Goal: Information Seeking & Learning: Learn about a topic

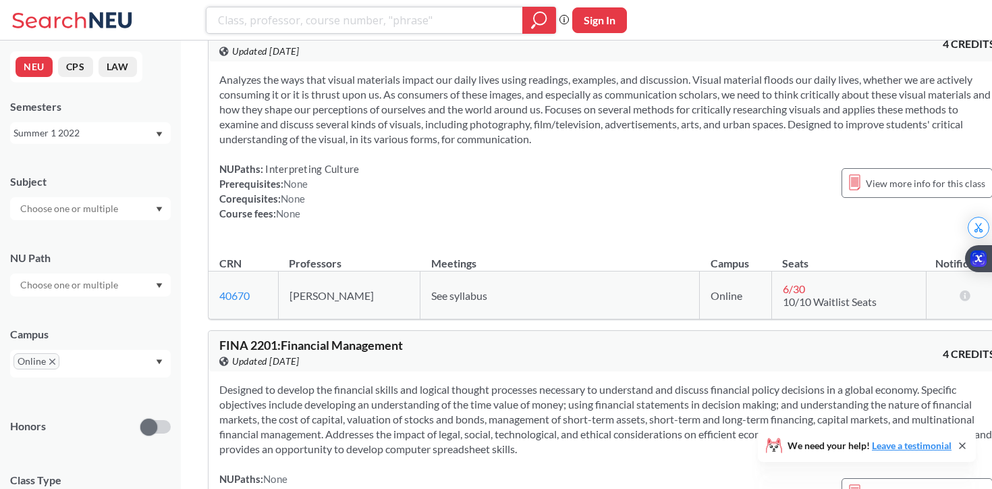
scroll to position [15900, 0]
click at [140, 138] on div "Summer 1 2022" at bounding box center [83, 133] width 141 height 15
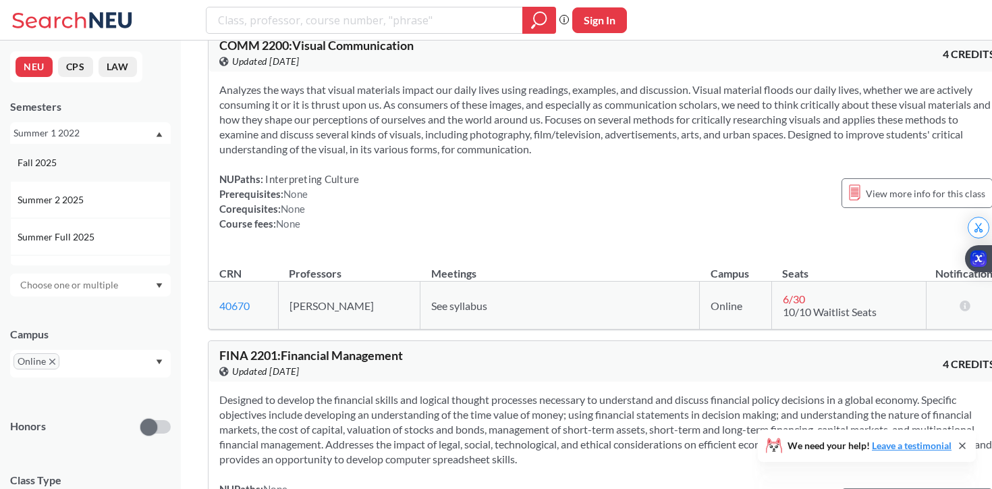
click at [76, 160] on div "Fall 2025" at bounding box center [94, 162] width 152 height 15
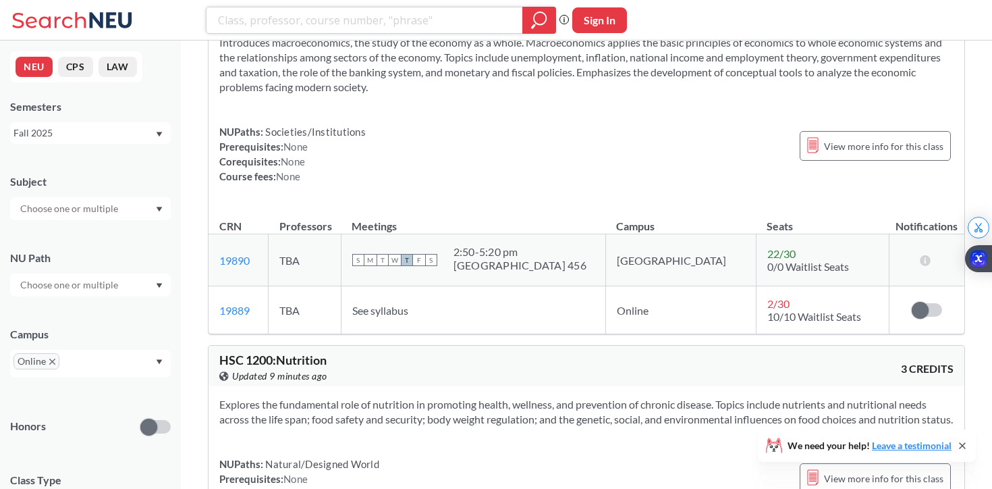
scroll to position [22268, 0]
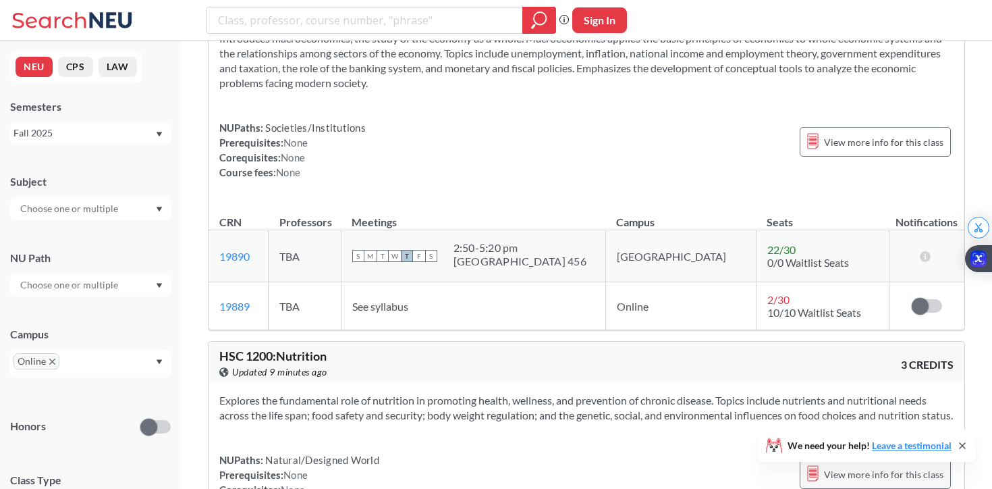
click at [855, 459] on div "View more info for this class" at bounding box center [875, 474] width 151 height 30
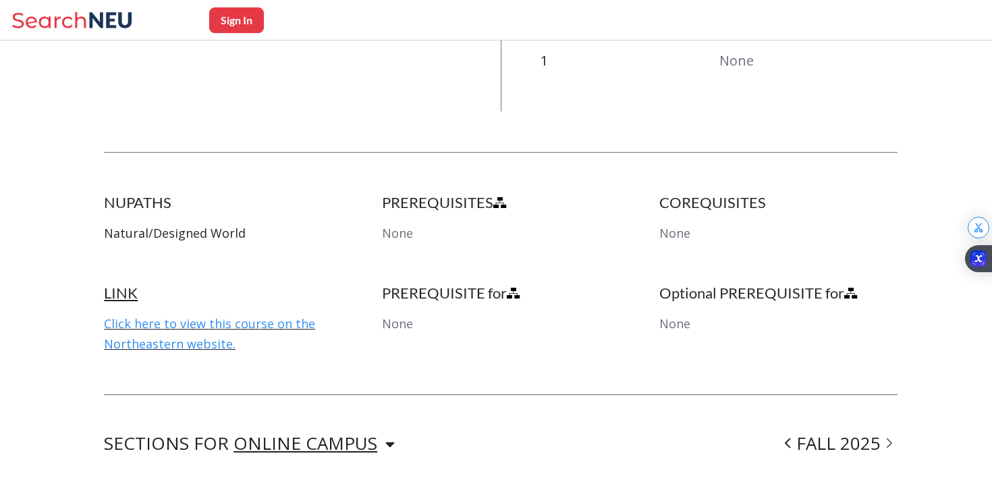
scroll to position [600, 0]
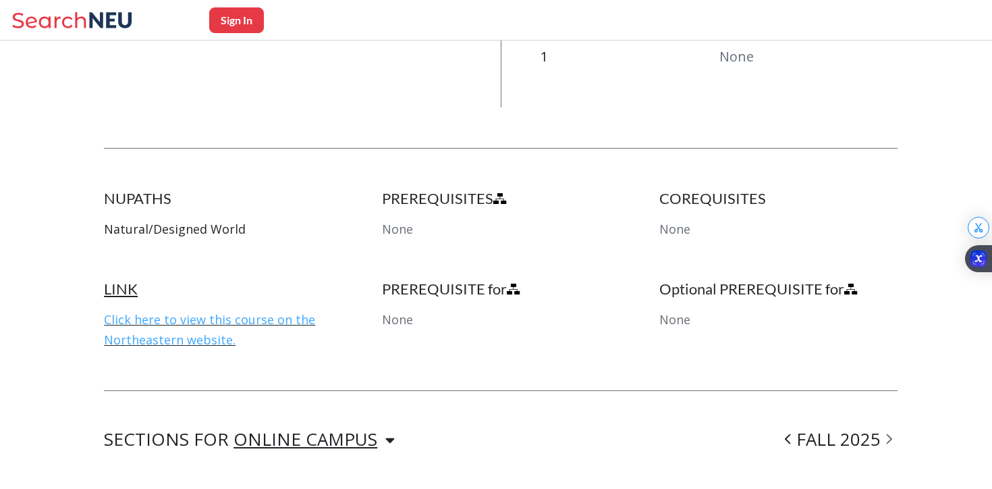
click at [171, 325] on link "Click here to view this course on the Northeastern website." at bounding box center [209, 329] width 211 height 36
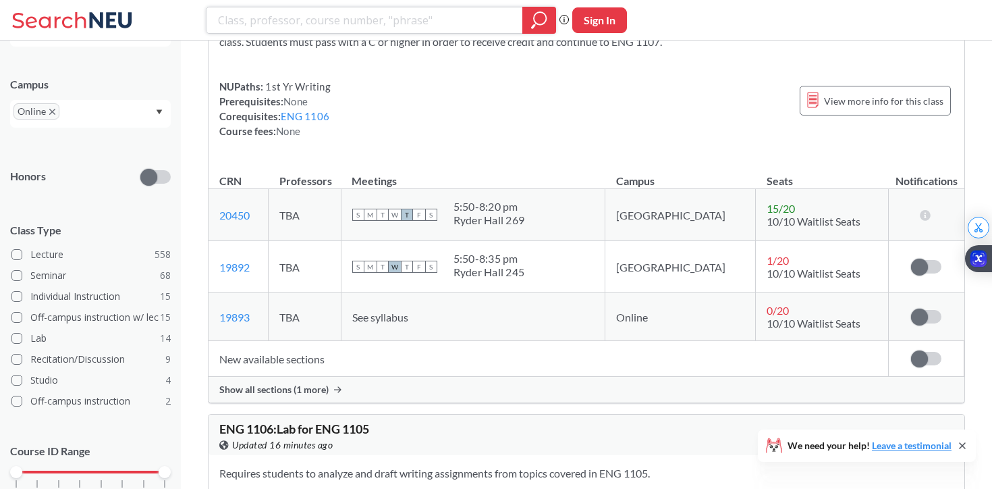
scroll to position [14868, 0]
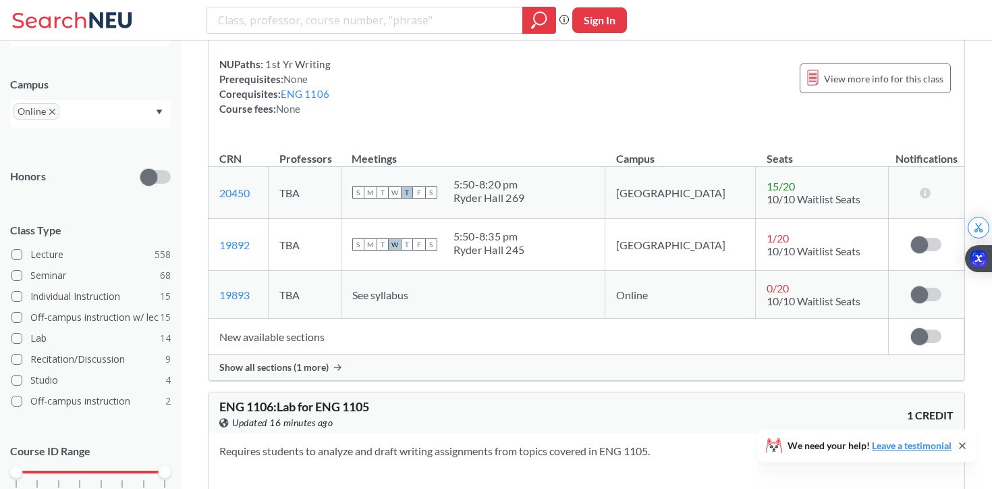
click at [159, 111] on icon "Dropdown arrow" at bounding box center [160, 111] width 6 height 5
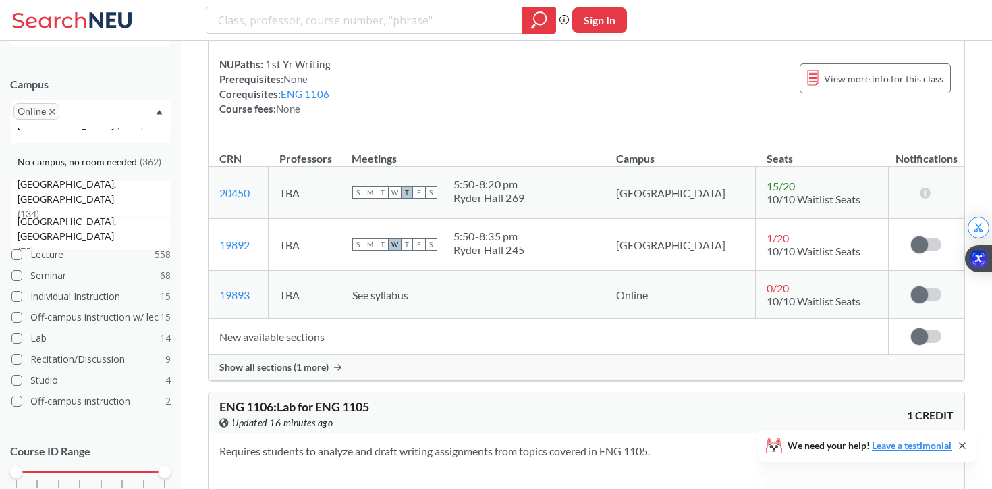
scroll to position [23, 0]
click at [130, 167] on div "No campus, no room needed ( 362 )" at bounding box center [90, 160] width 161 height 37
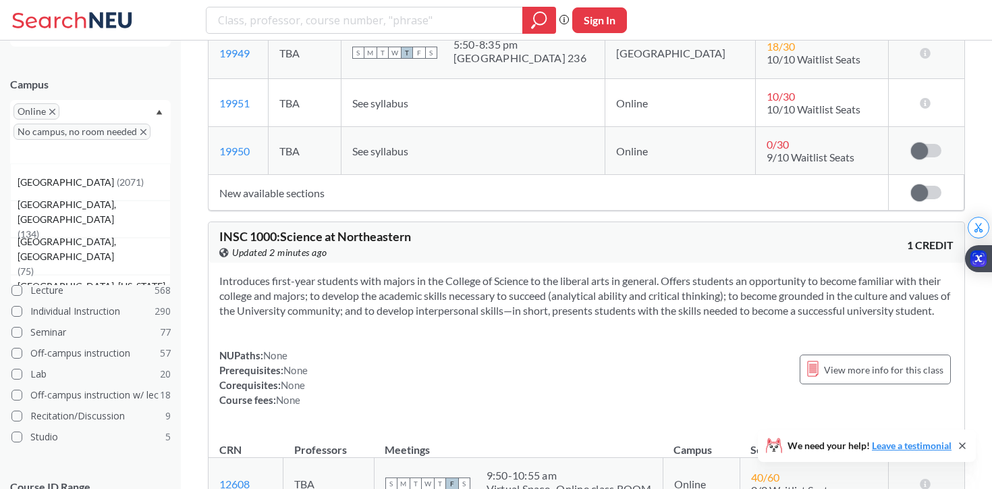
scroll to position [312, 0]
click at [159, 109] on icon "Dropdown arrow" at bounding box center [159, 111] width 7 height 5
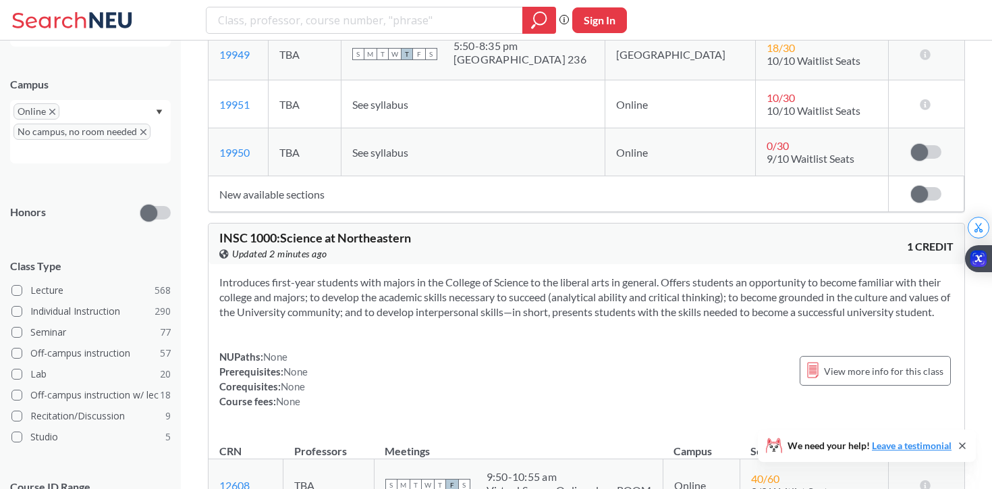
click at [159, 112] on icon "Dropdown arrow" at bounding box center [160, 111] width 6 height 5
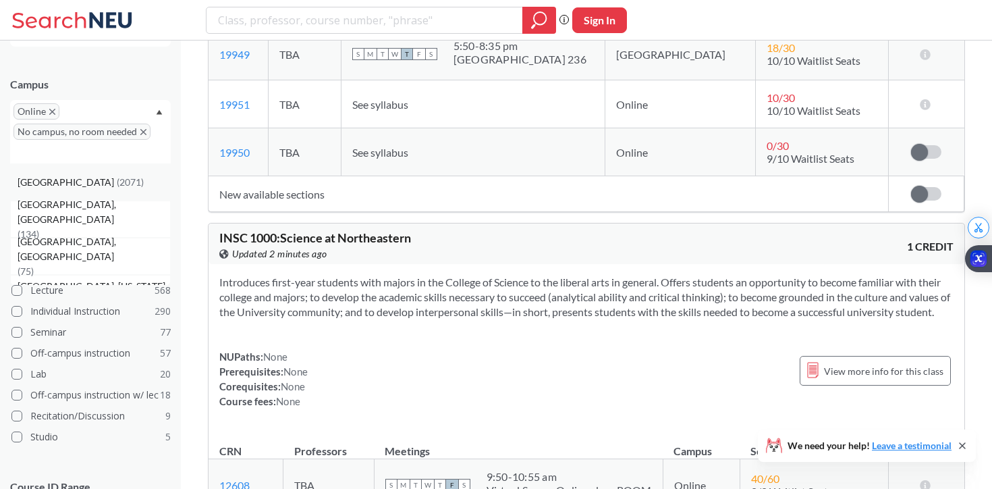
click at [97, 186] on div "[GEOGRAPHIC_DATA] ( 2071 )" at bounding box center [94, 182] width 152 height 15
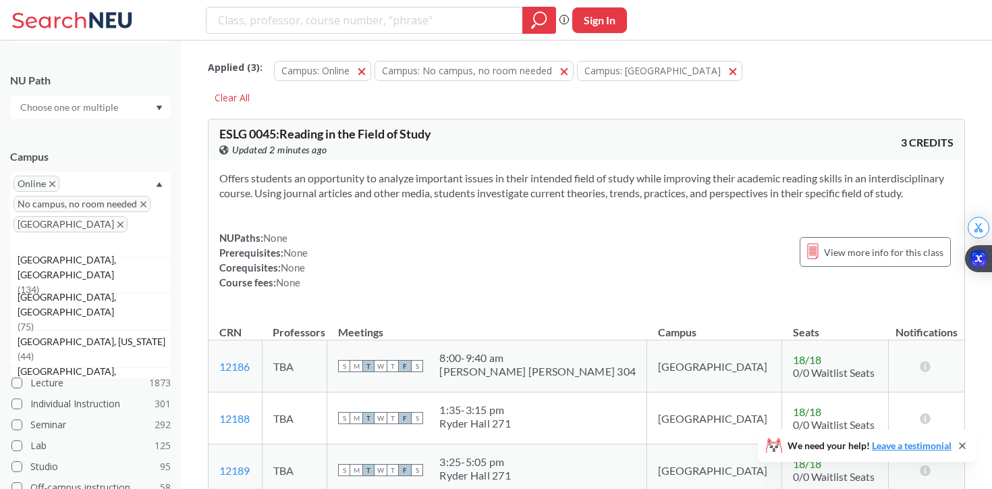
scroll to position [250, 0]
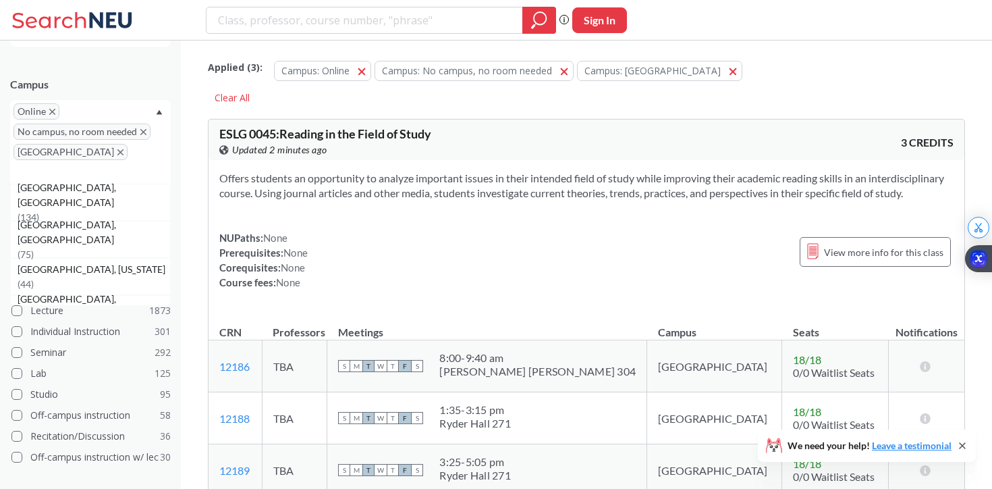
click at [159, 110] on icon "Dropdown arrow" at bounding box center [160, 112] width 6 height 5
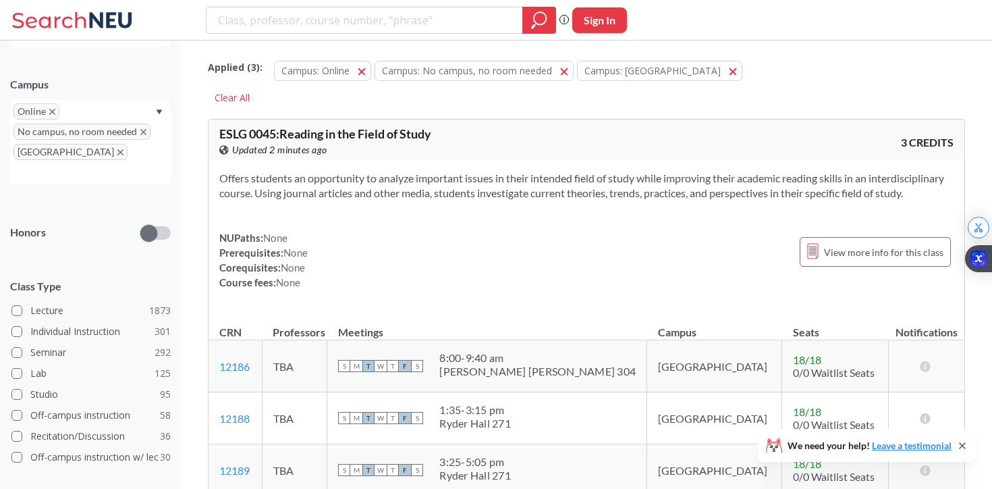
click at [107, 108] on div "Online No campus, no room needed [GEOGRAPHIC_DATA]" at bounding box center [90, 142] width 161 height 84
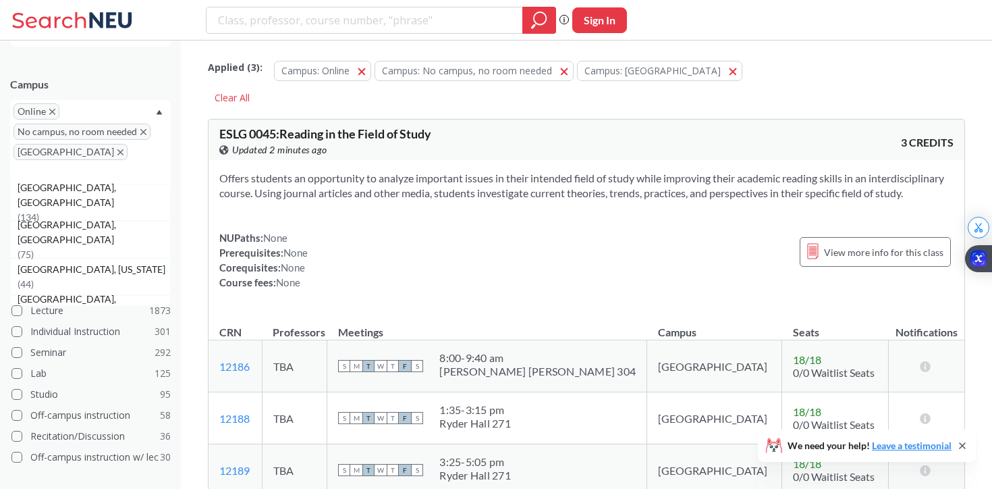
click at [136, 137] on span "No campus, no room needed" at bounding box center [81, 131] width 137 height 16
click at [140, 131] on icon "X to remove pill" at bounding box center [143, 132] width 6 height 6
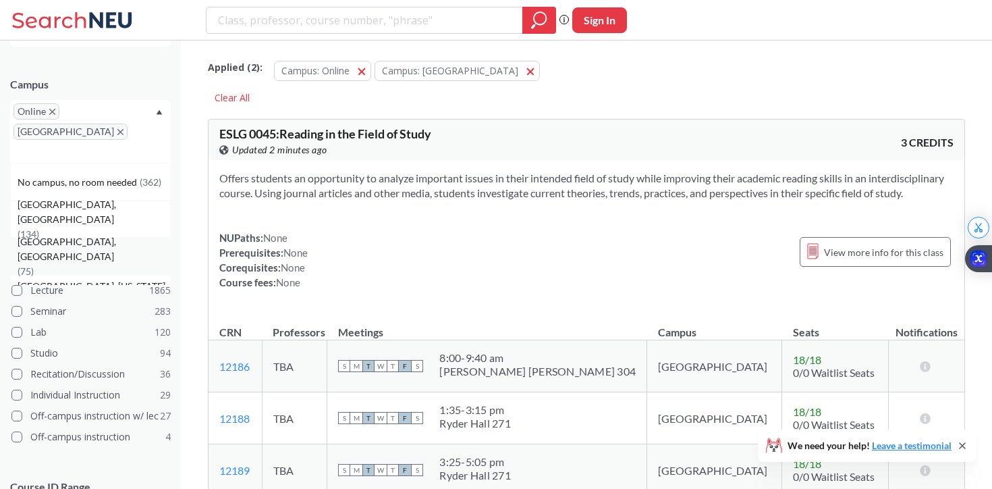
click at [121, 163] on div "No campus, no room needed ( 362 )" at bounding box center [90, 181] width 161 height 37
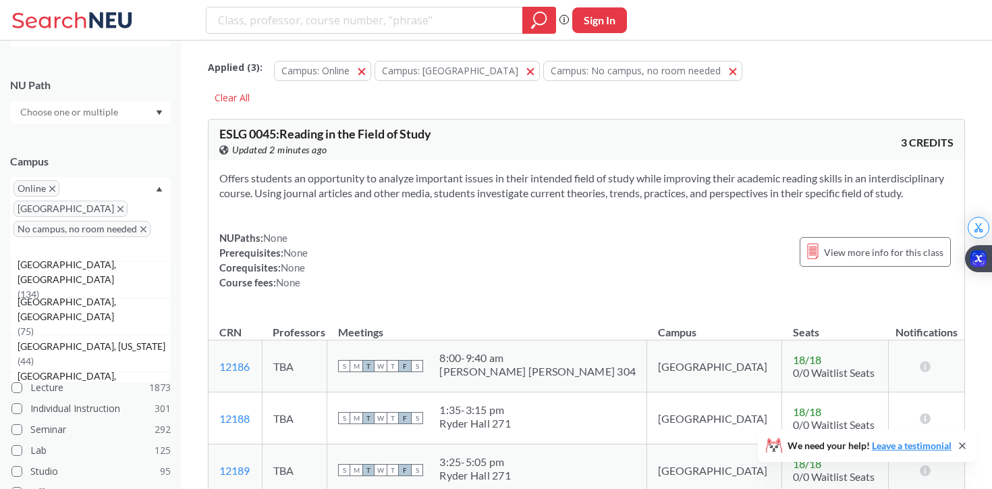
scroll to position [250, 0]
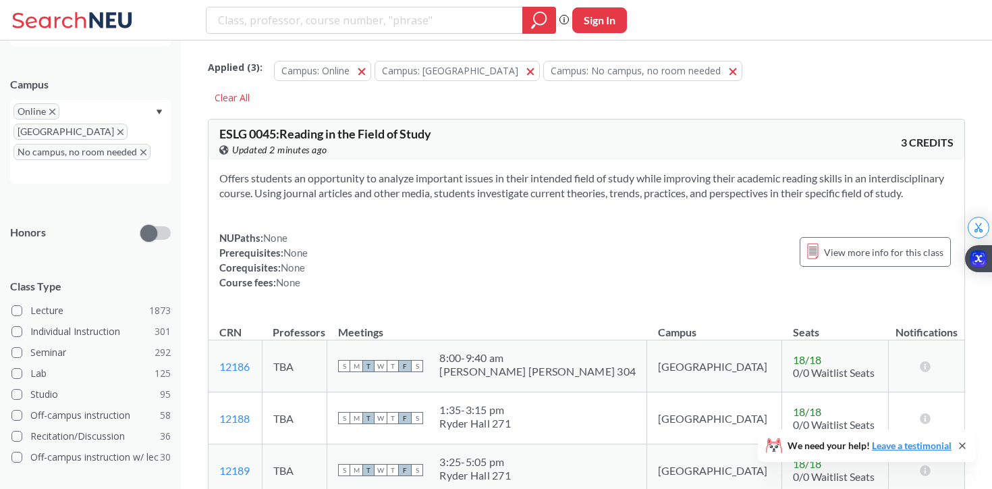
click at [366, 289] on div "NUPaths: None Prerequisites: None Corequisites: None Course fees: None View mor…" at bounding box center [586, 259] width 734 height 59
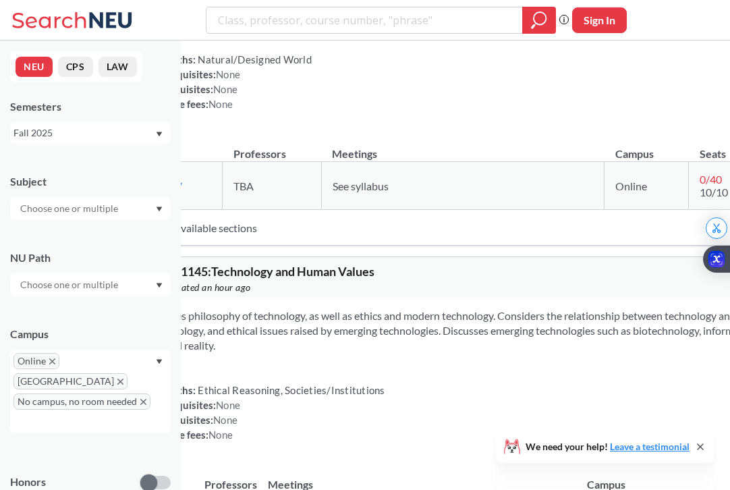
scroll to position [30, 0]
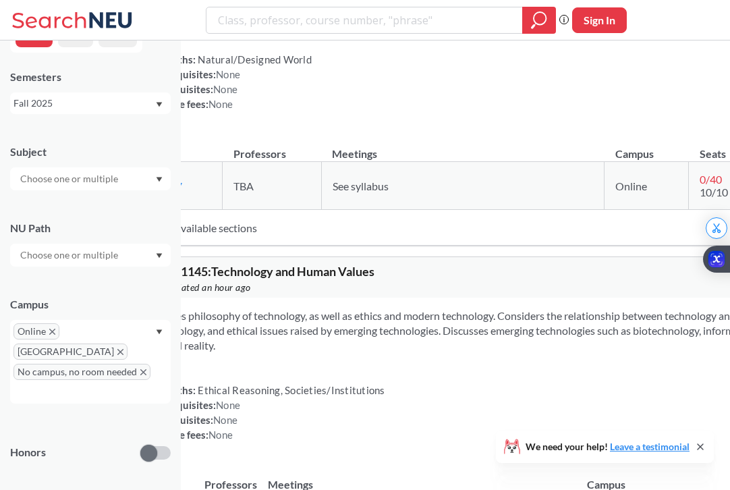
click at [158, 254] on icon "Dropdown arrow" at bounding box center [160, 255] width 6 height 5
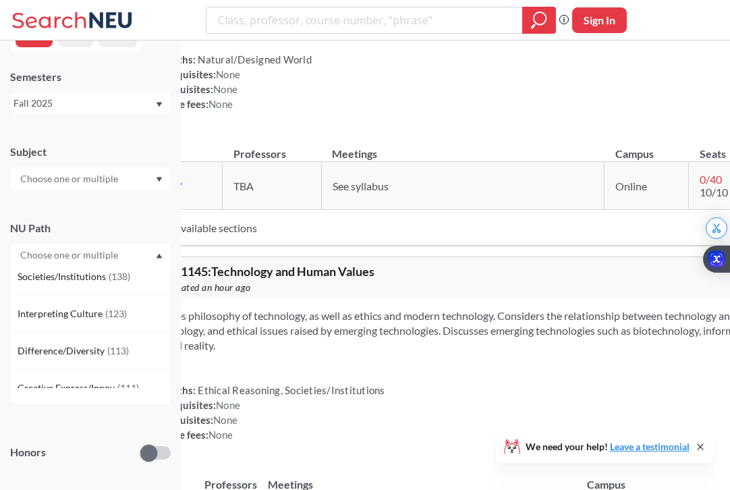
scroll to position [53, 0]
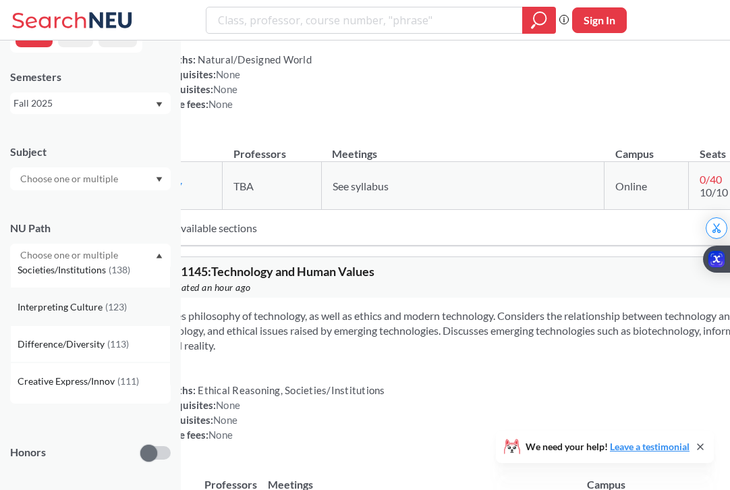
click at [124, 303] on span "( 123 )" at bounding box center [116, 306] width 22 height 11
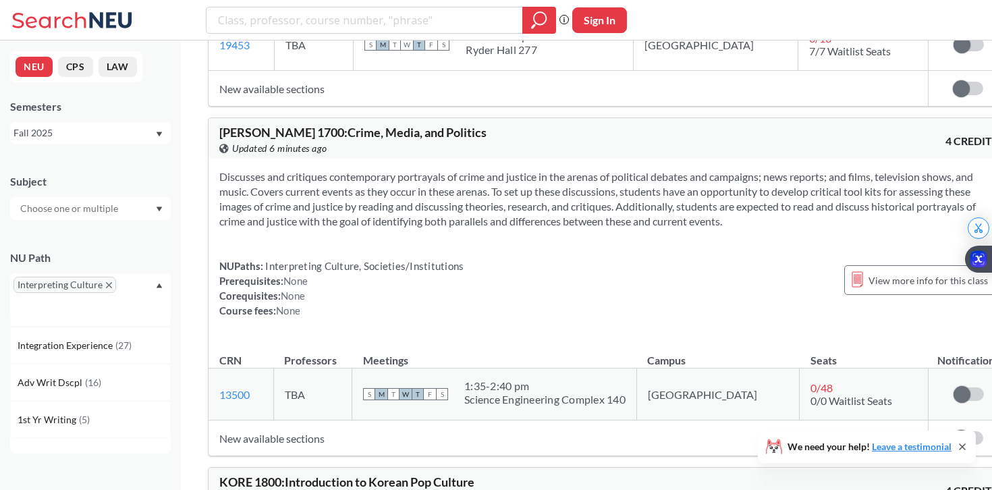
click at [98, 210] on input "text" at bounding box center [69, 208] width 113 height 16
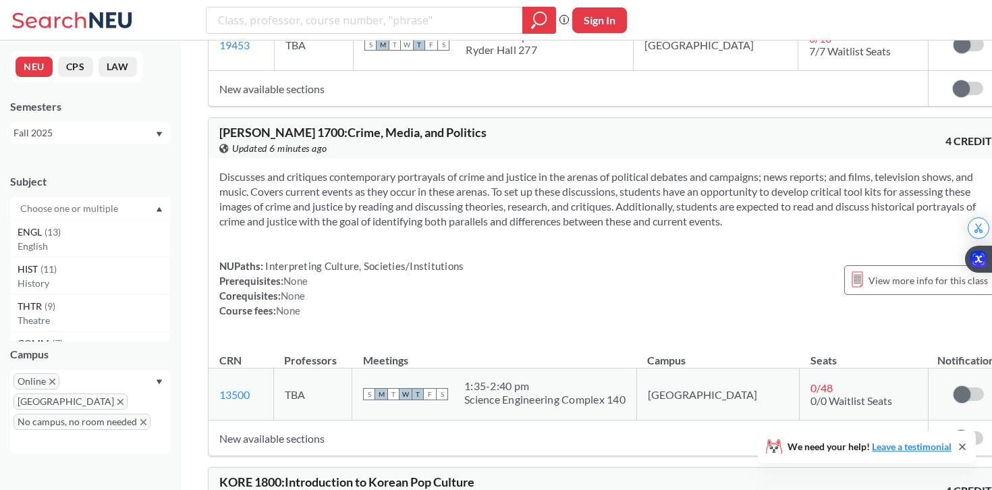
click at [121, 188] on div "Subject" at bounding box center [90, 181] width 161 height 15
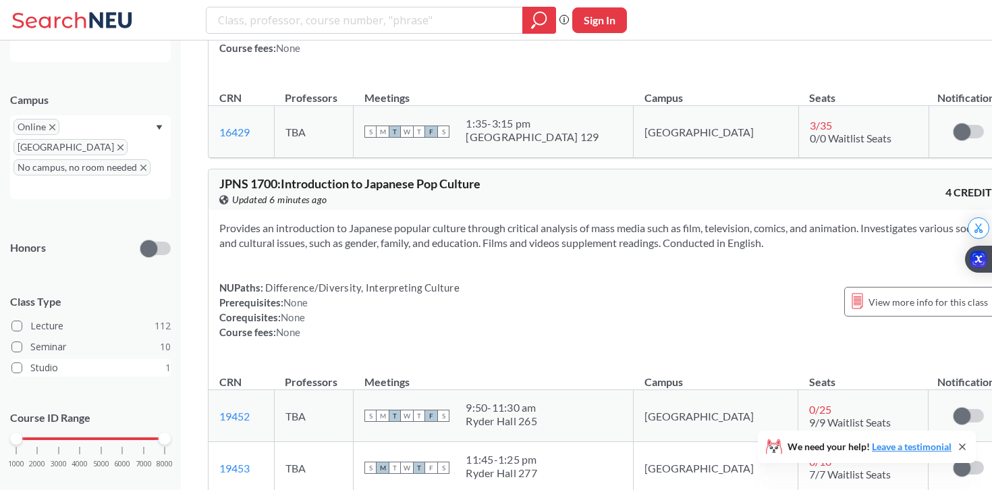
scroll to position [19497, 0]
click at [111, 165] on div "Online [GEOGRAPHIC_DATA] No campus, no room needed" at bounding box center [90, 157] width 161 height 84
click at [142, 165] on icon "X to remove pill" at bounding box center [143, 168] width 6 height 6
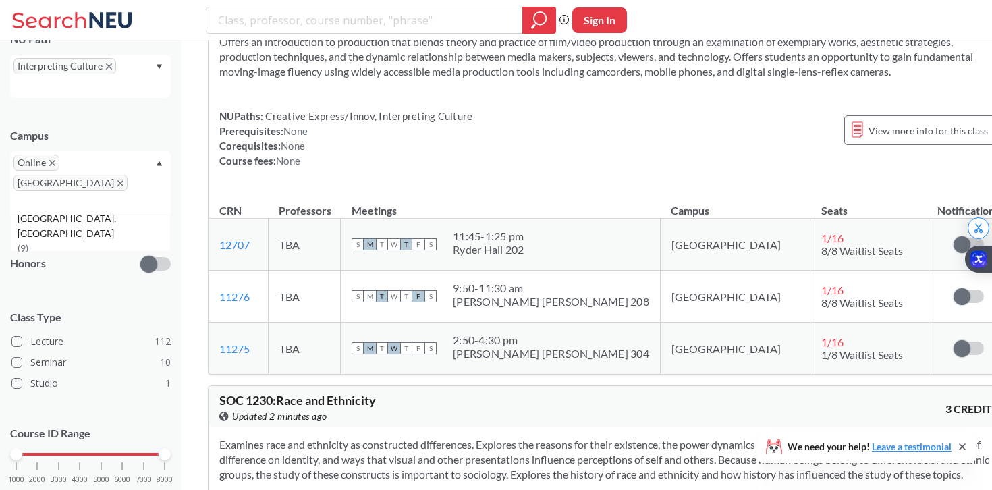
scroll to position [11194, 0]
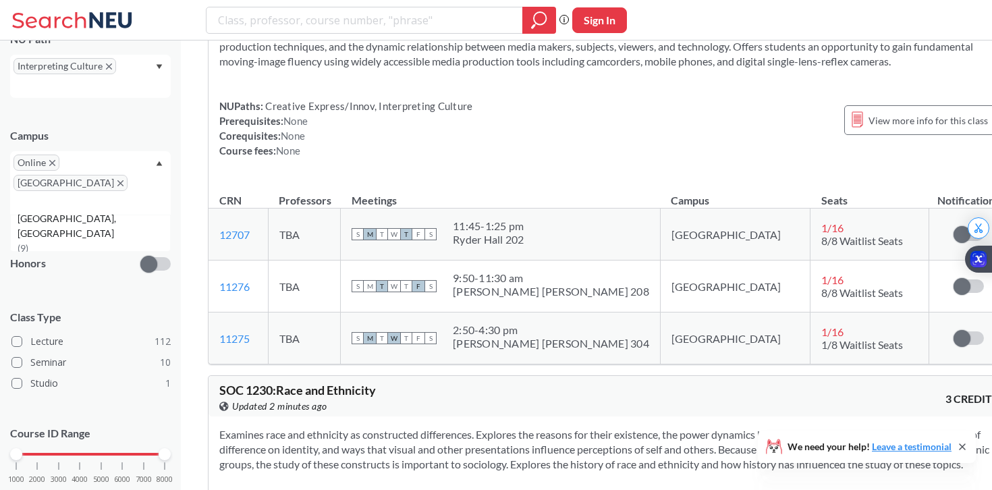
click at [53, 195] on input "text" at bounding box center [33, 203] width 40 height 16
type input "o"
click at [124, 155] on div "Online [GEOGRAPHIC_DATA]" at bounding box center [90, 182] width 161 height 63
click at [117, 180] on icon "X to remove pill" at bounding box center [120, 183] width 6 height 6
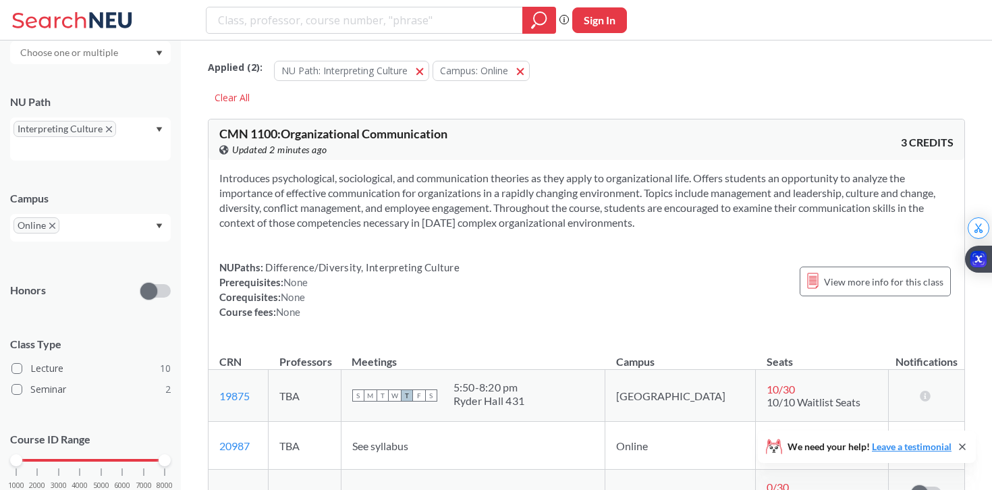
scroll to position [198, 0]
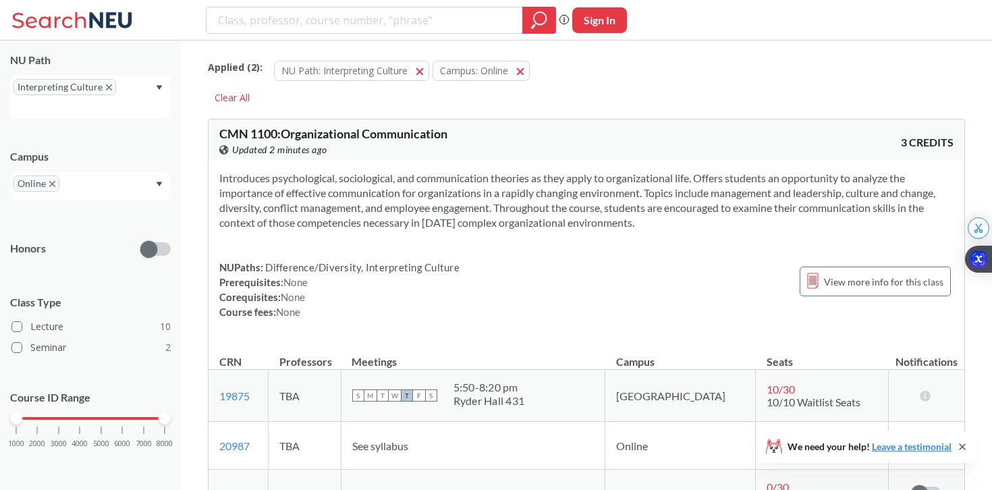
click at [77, 174] on div "Online" at bounding box center [90, 186] width 161 height 28
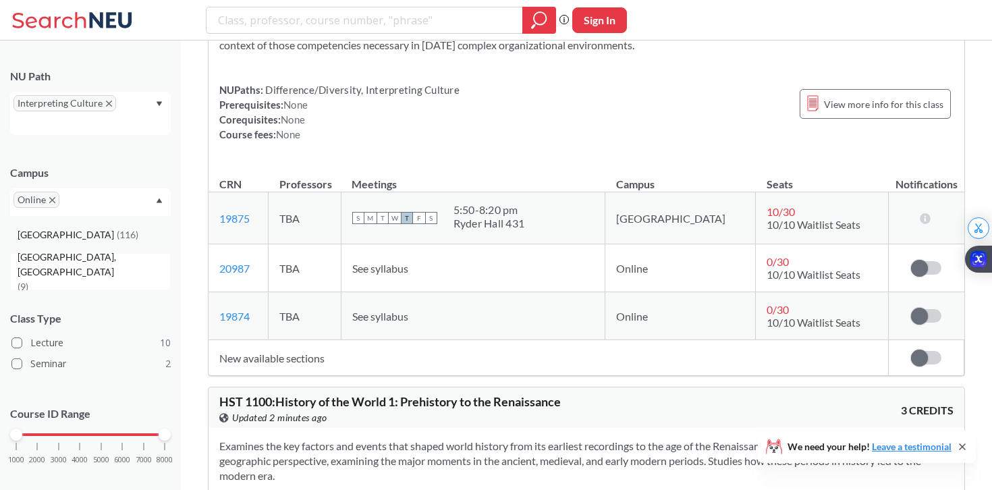
scroll to position [179, 0]
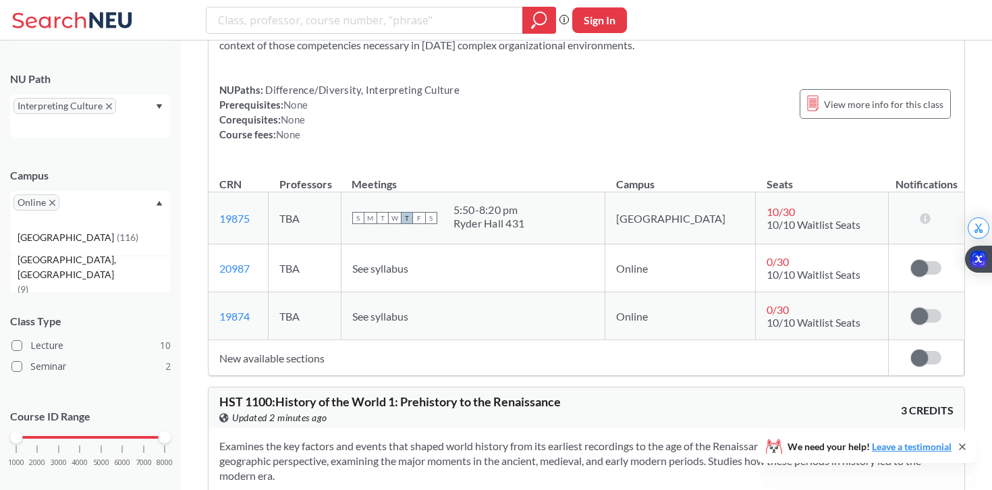
click at [155, 200] on div "Online" at bounding box center [90, 205] width 161 height 28
click at [157, 201] on icon "Dropdown arrow" at bounding box center [159, 202] width 7 height 5
click at [111, 234] on div "Boston ( 116 )" at bounding box center [94, 237] width 152 height 15
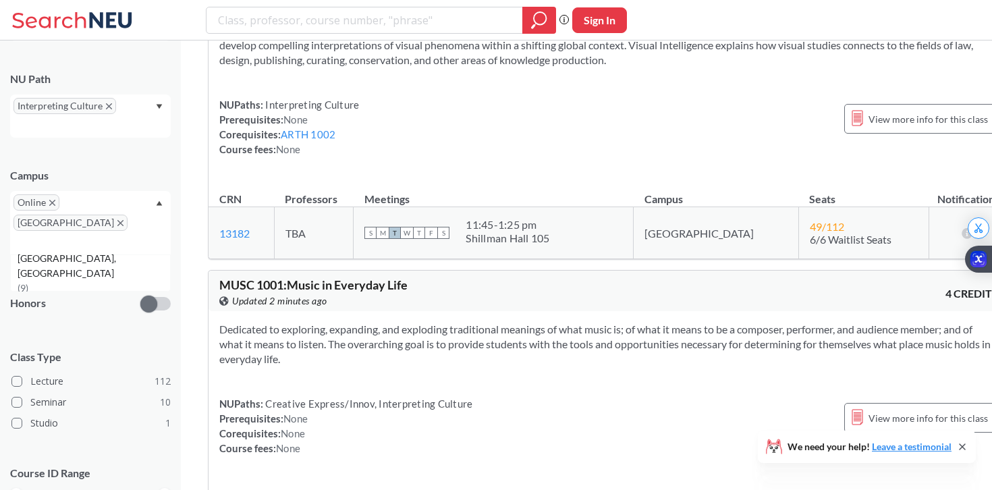
click at [53, 235] on input "text" at bounding box center [33, 243] width 40 height 16
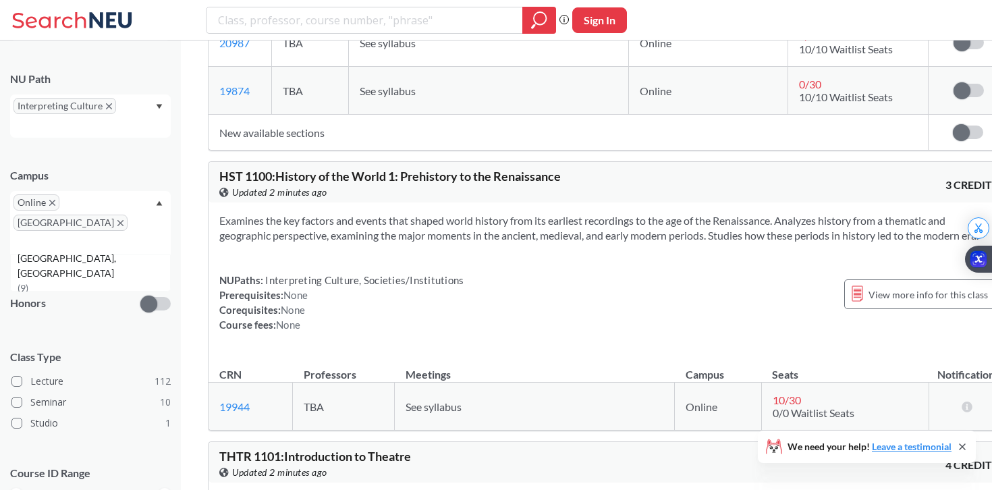
scroll to position [1096, 0]
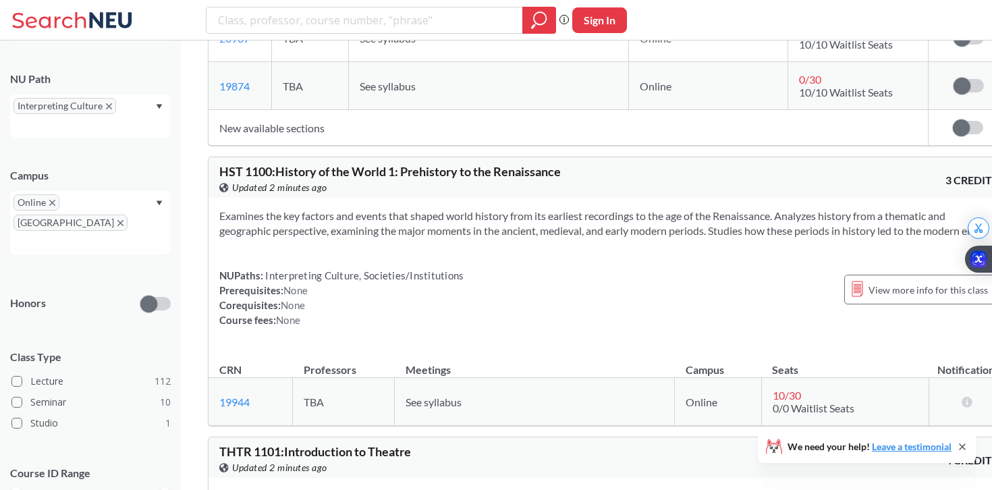
click at [106, 106] on icon "X to remove pill" at bounding box center [109, 106] width 6 height 6
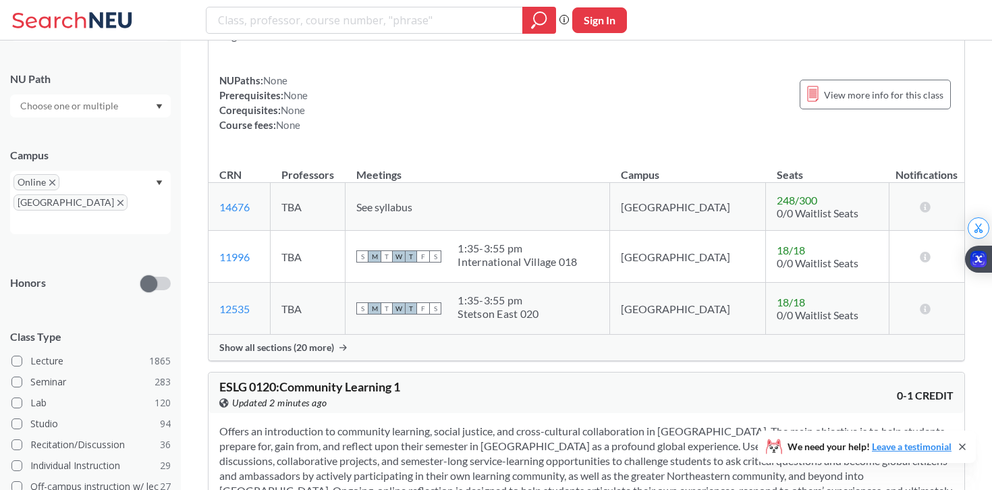
click at [53, 215] on input "text" at bounding box center [33, 223] width 40 height 16
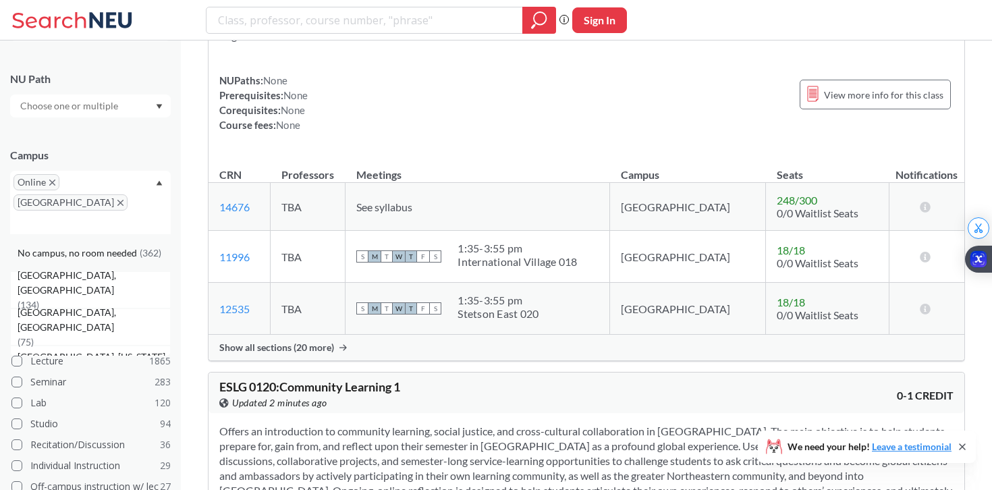
click at [124, 246] on span "No campus, no room needed" at bounding box center [79, 253] width 122 height 15
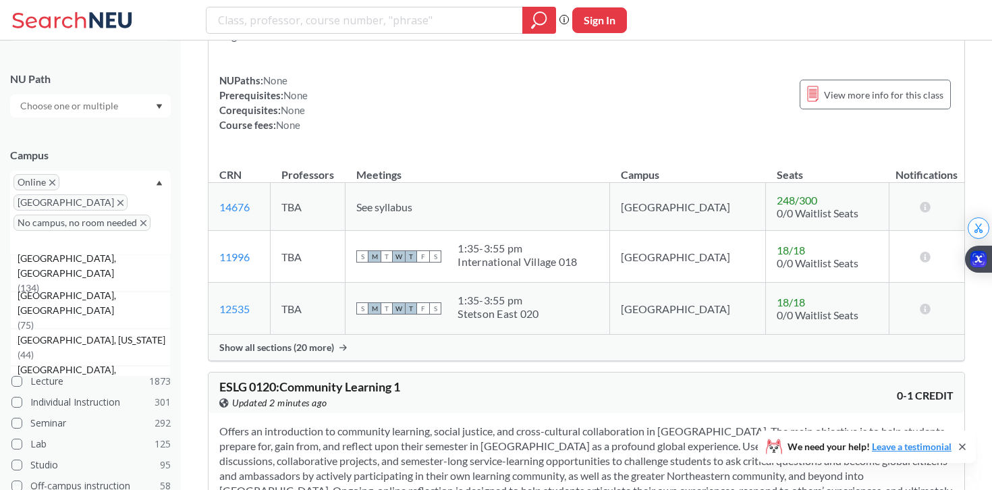
click at [111, 110] on input "text" at bounding box center [69, 106] width 113 height 16
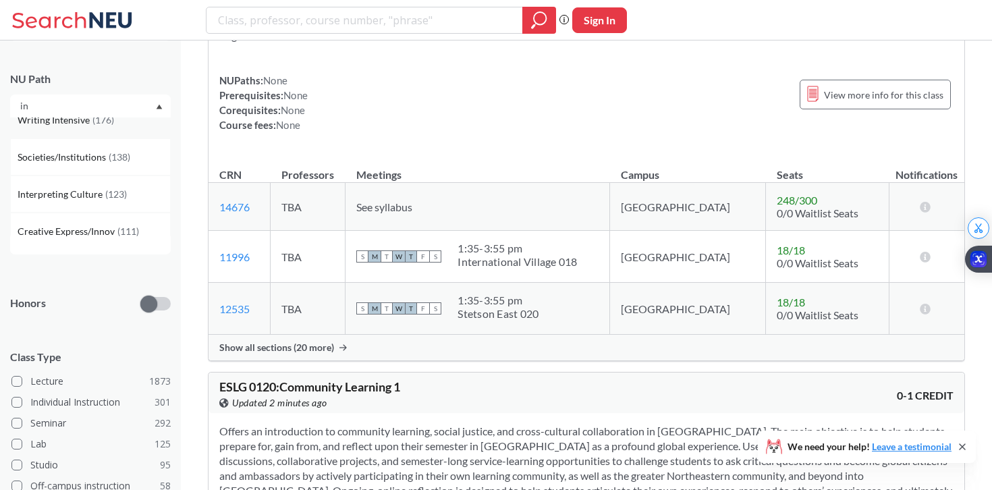
scroll to position [21, 0]
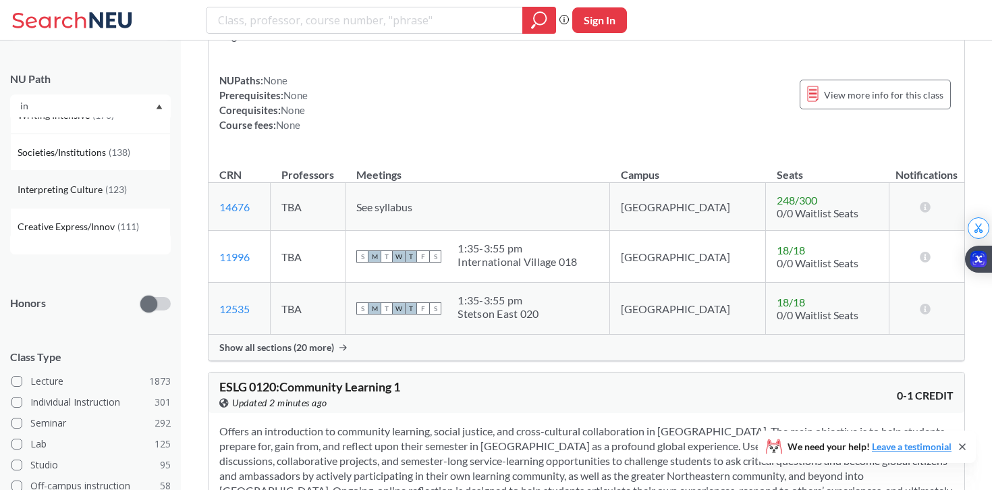
type input "in"
click at [113, 186] on span "( 123 )" at bounding box center [116, 189] width 22 height 11
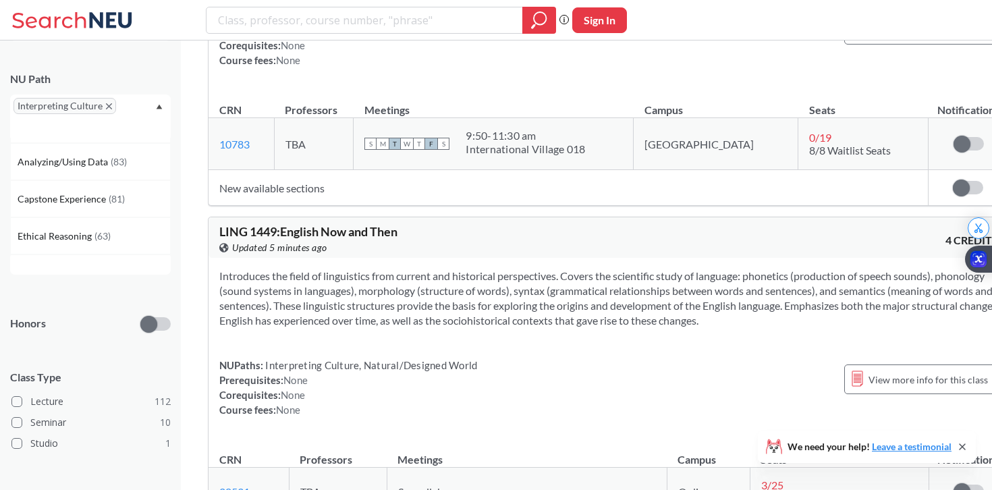
scroll to position [17518, 0]
